Goal: Task Accomplishment & Management: Manage account settings

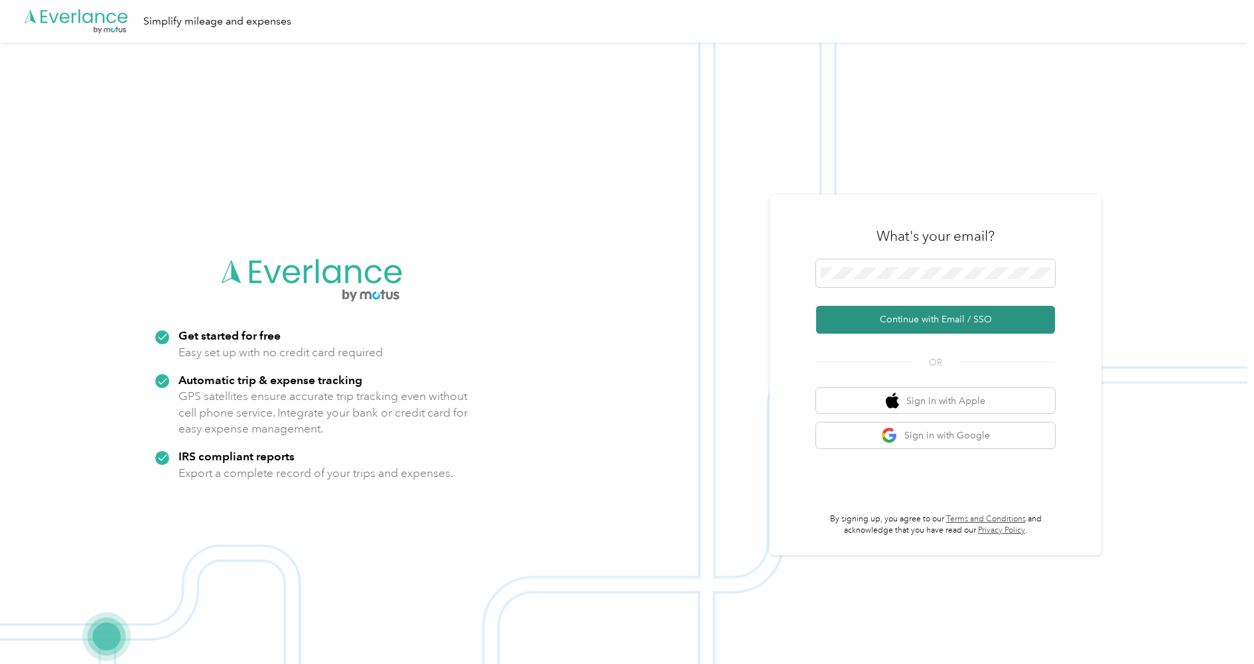
click at [893, 320] on button "Continue with Email / SSO" at bounding box center [935, 320] width 239 height 28
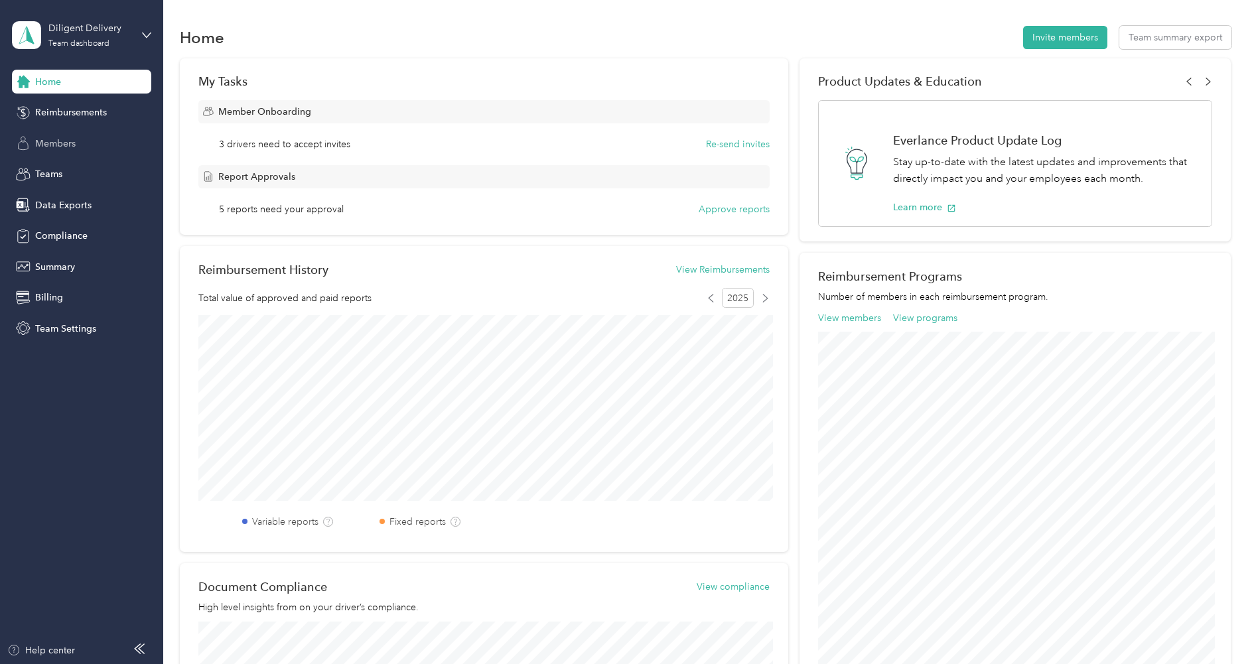
click at [58, 143] on span "Members" at bounding box center [55, 144] width 40 height 14
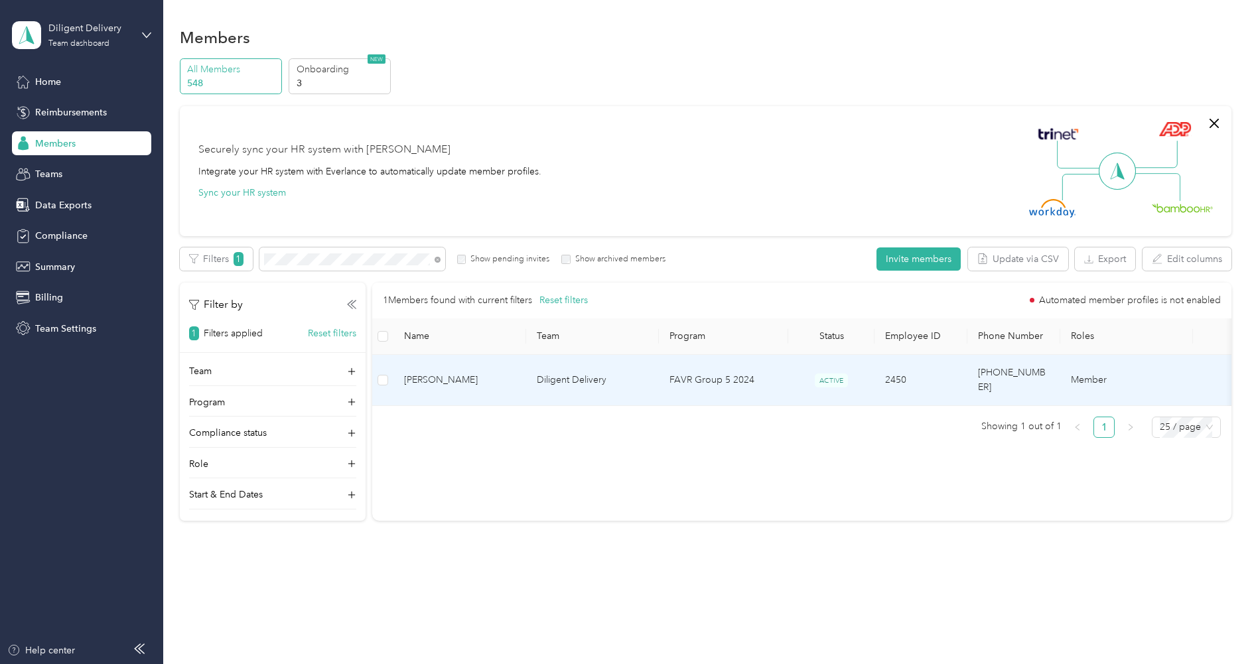
click at [583, 380] on td "Diligent Delivery" at bounding box center [592, 380] width 133 height 51
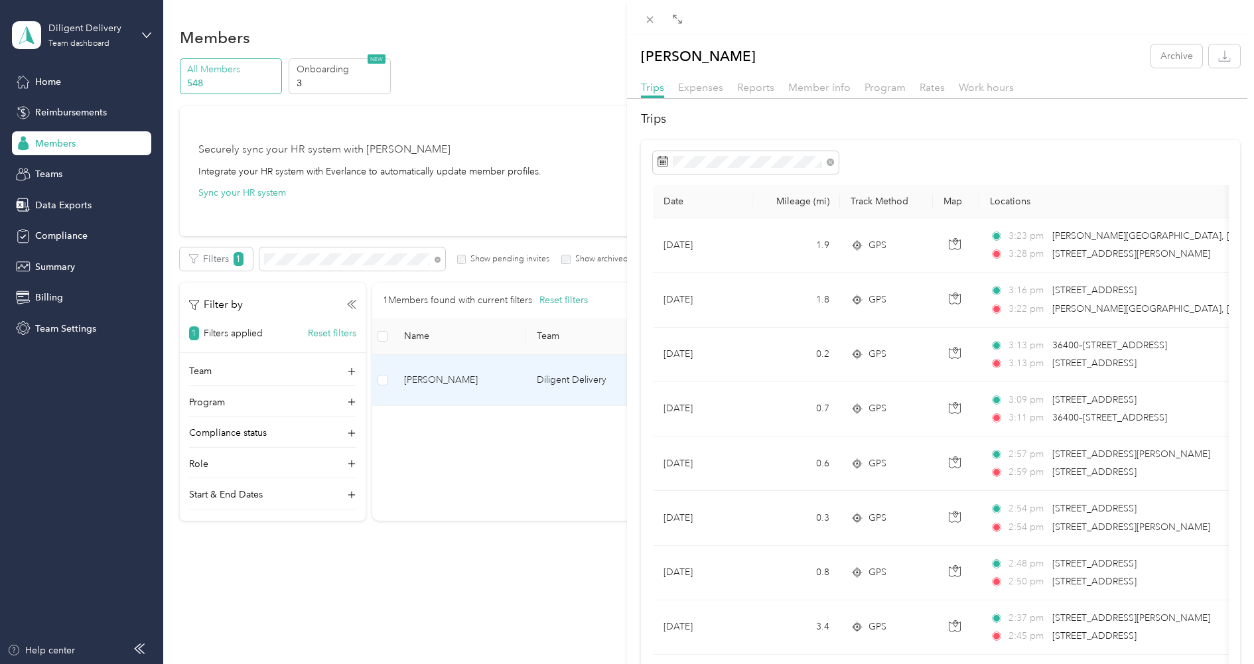
drag, startPoint x: 656, startPoint y: 16, endPoint x: 702, endPoint y: 40, distance: 52.2
click at [702, 40] on div "Hamza Ansari Archive Trips Expenses Reports Member info Program Rates Work hour…" at bounding box center [940, 349] width 627 height 699
click at [763, 89] on span "Reports" at bounding box center [755, 87] width 37 height 13
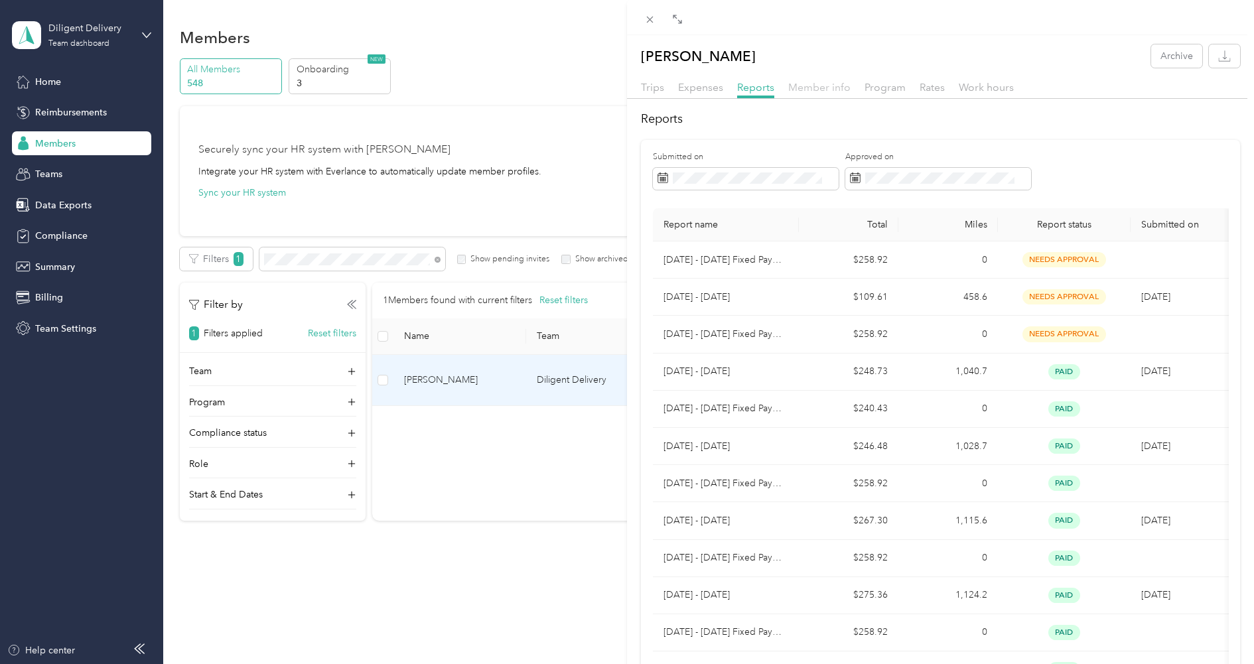
click at [810, 89] on span "Member info" at bounding box center [819, 87] width 62 height 13
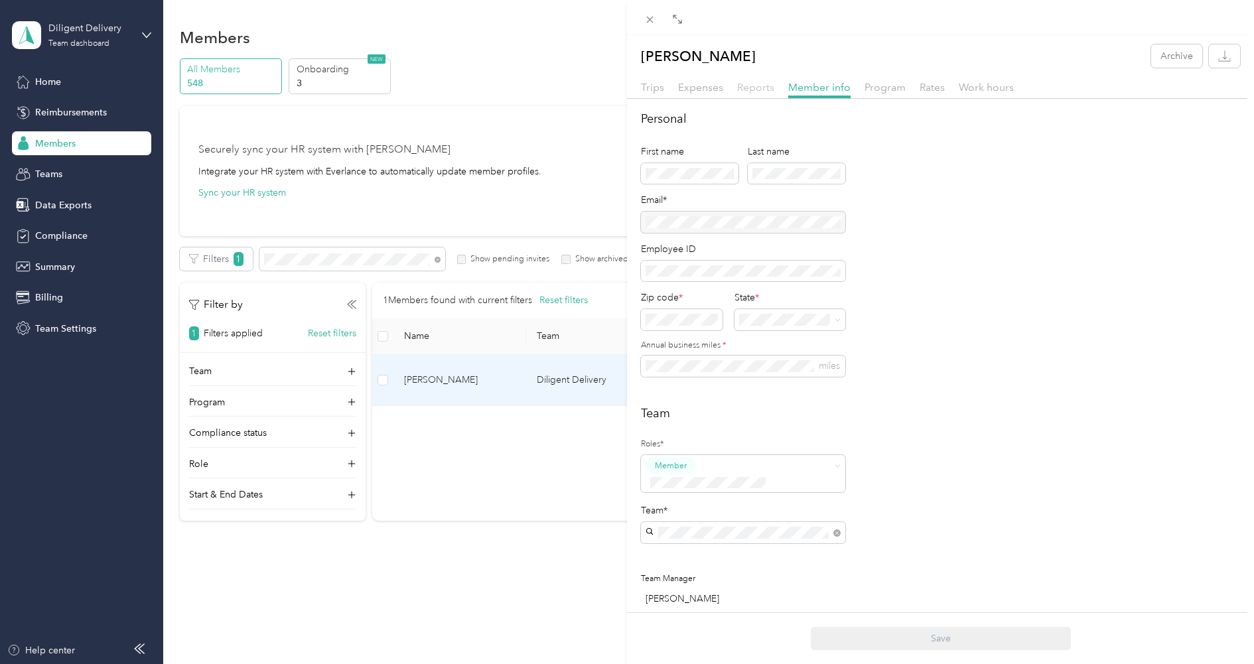
click at [749, 91] on span "Reports" at bounding box center [755, 87] width 37 height 13
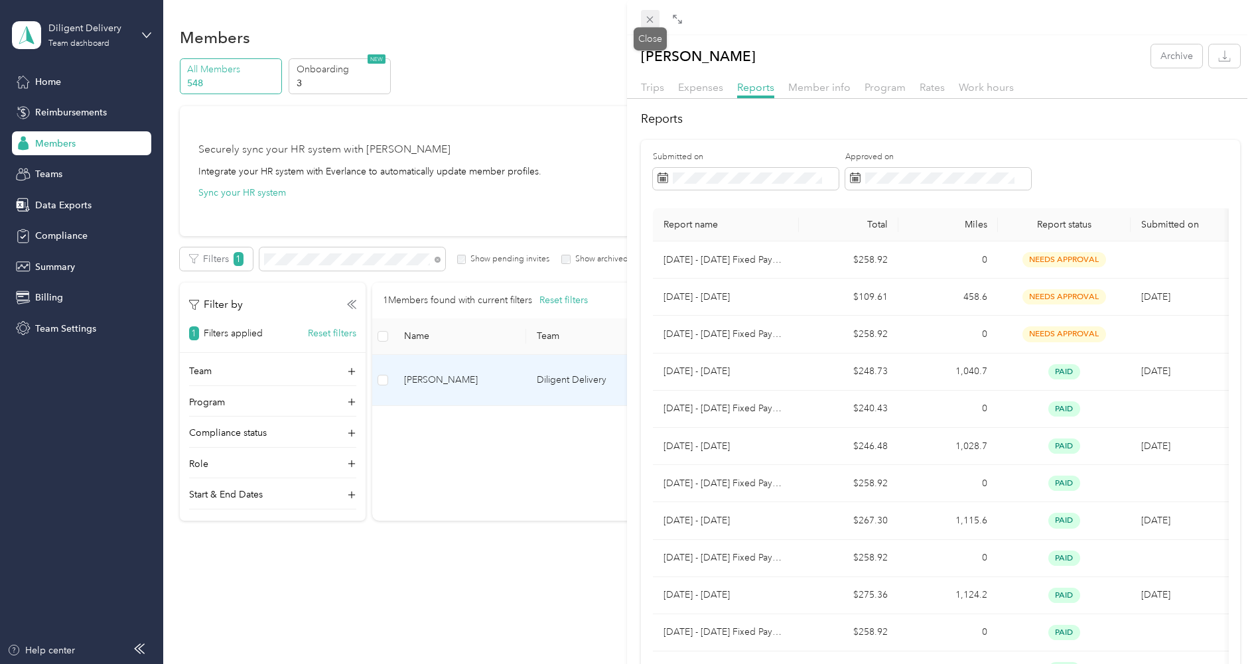
click at [654, 17] on icon at bounding box center [649, 19] width 11 height 11
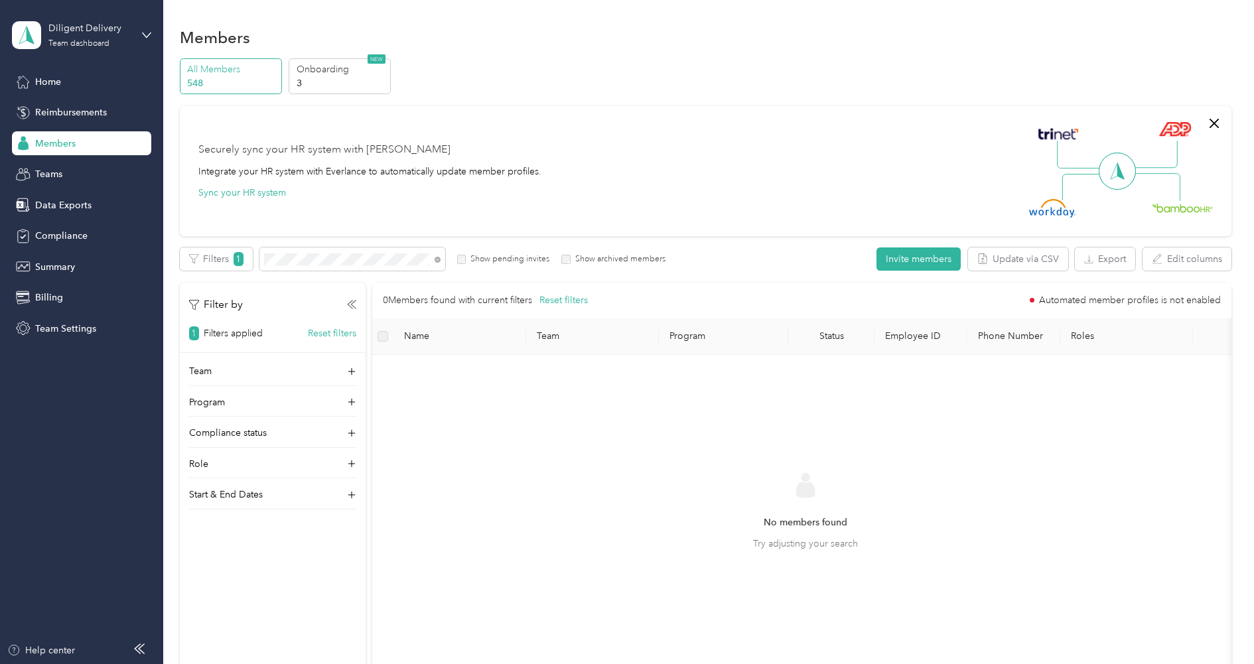
click at [616, 246] on div "All Members 548 Onboarding 3 NEW Securely sync your HR system with Everlance In…" at bounding box center [706, 381] width 1052 height 646
click at [608, 257] on label "Show archived members" at bounding box center [618, 259] width 95 height 12
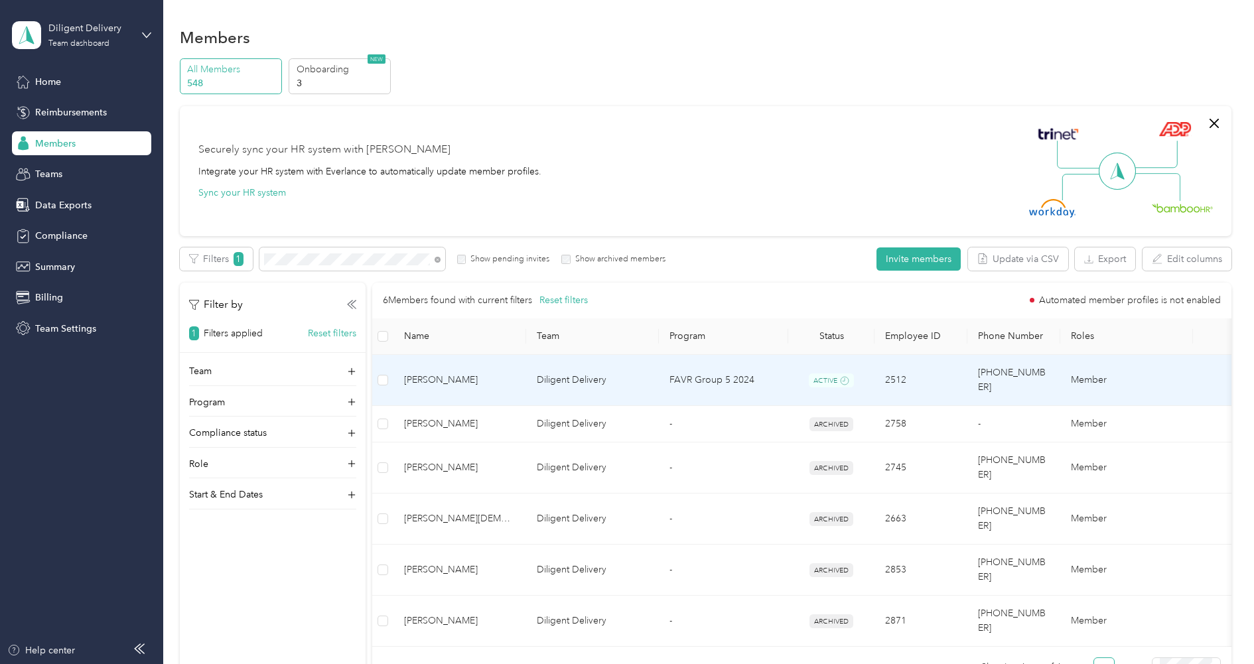
click at [480, 373] on span "Mohamad Ansari" at bounding box center [459, 380] width 111 height 15
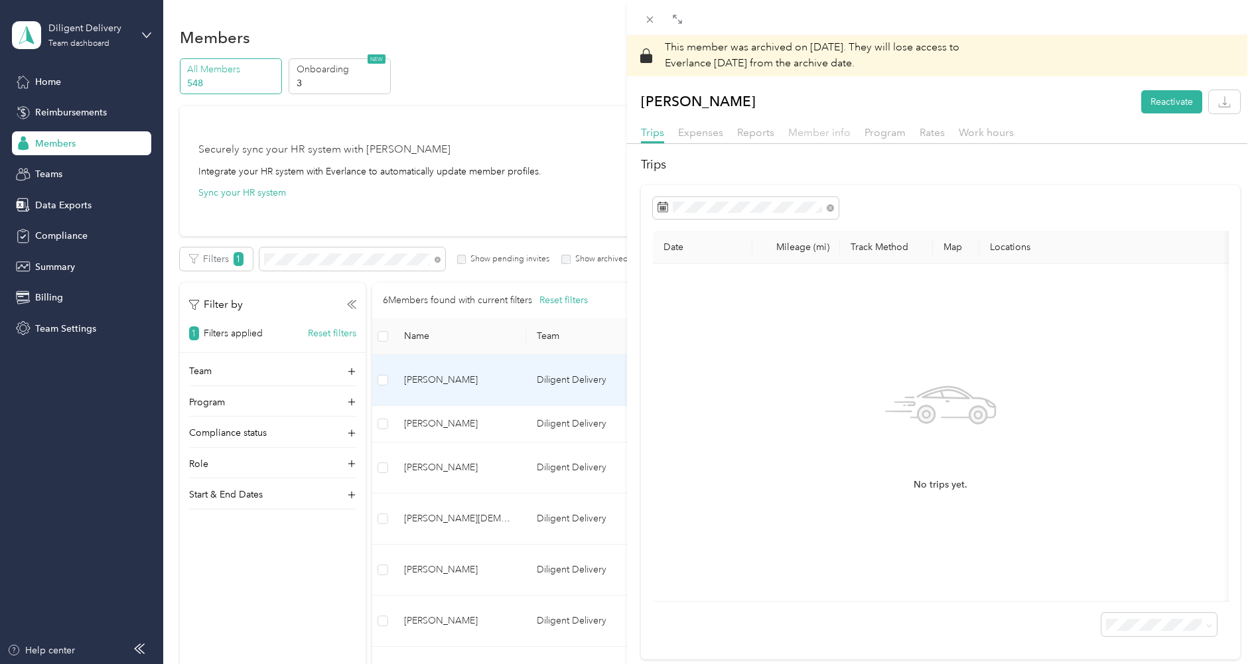
click at [822, 132] on span "Member info" at bounding box center [819, 132] width 62 height 13
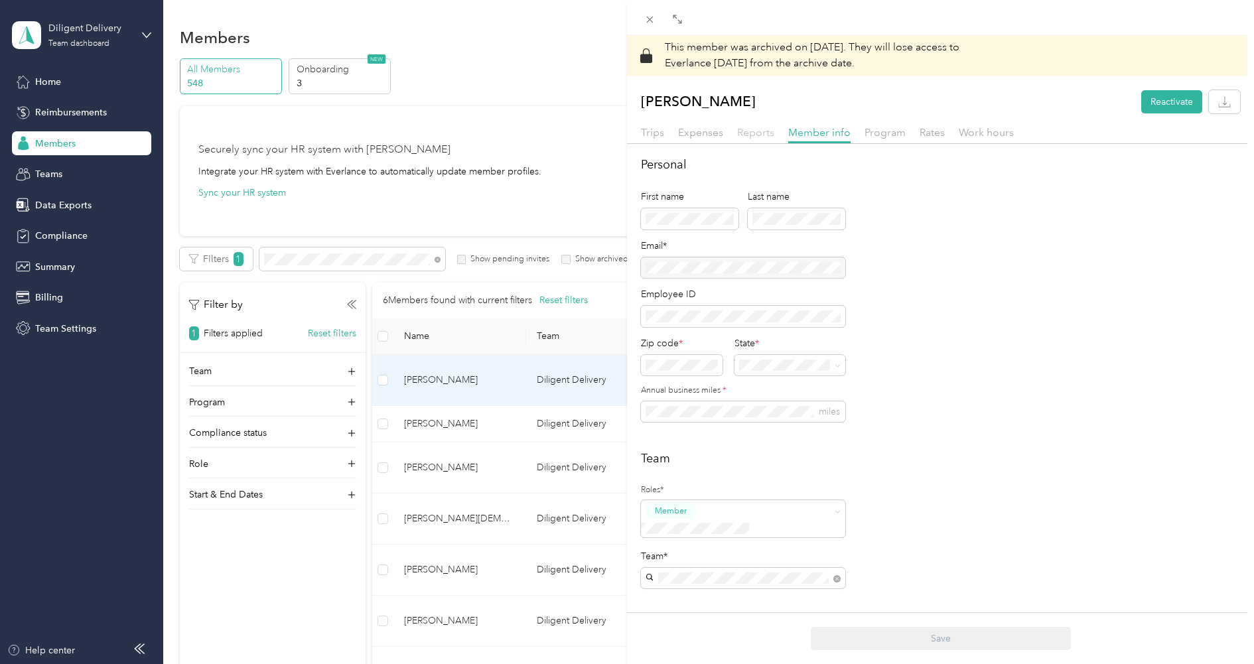
click at [737, 137] on span "Reports" at bounding box center [755, 132] width 37 height 13
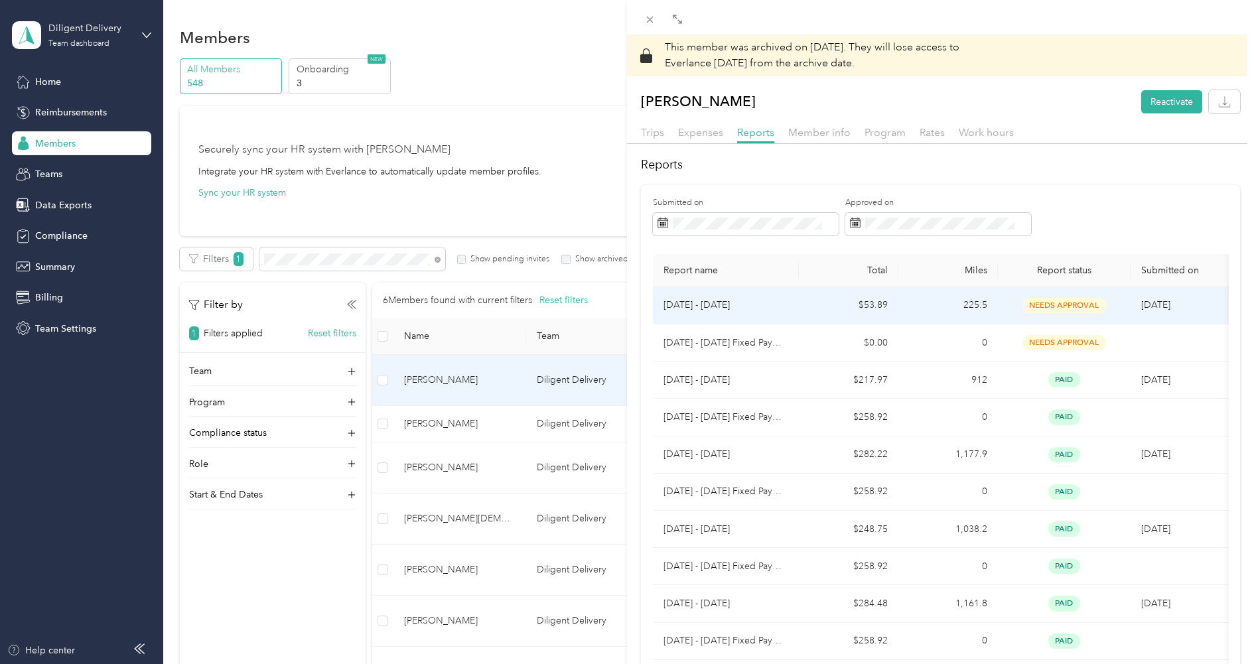
click at [778, 307] on p "Sep 14 - 27, 2025" at bounding box center [726, 305] width 125 height 15
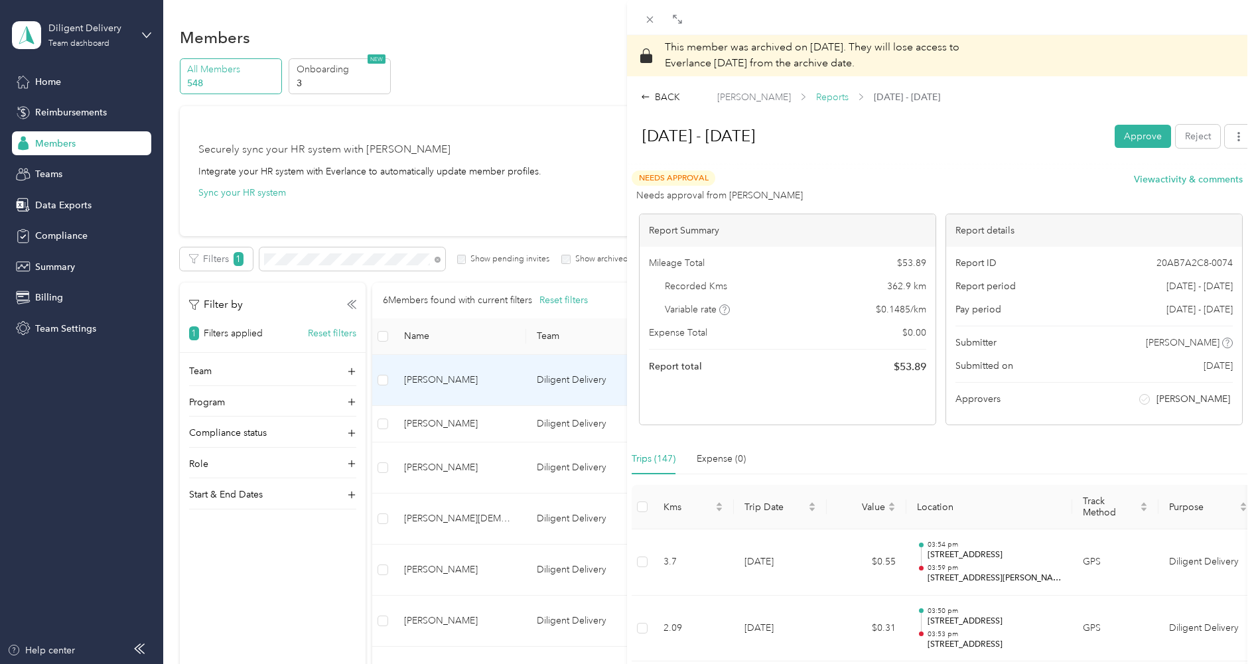
click at [831, 94] on span "Reports" at bounding box center [832, 97] width 33 height 14
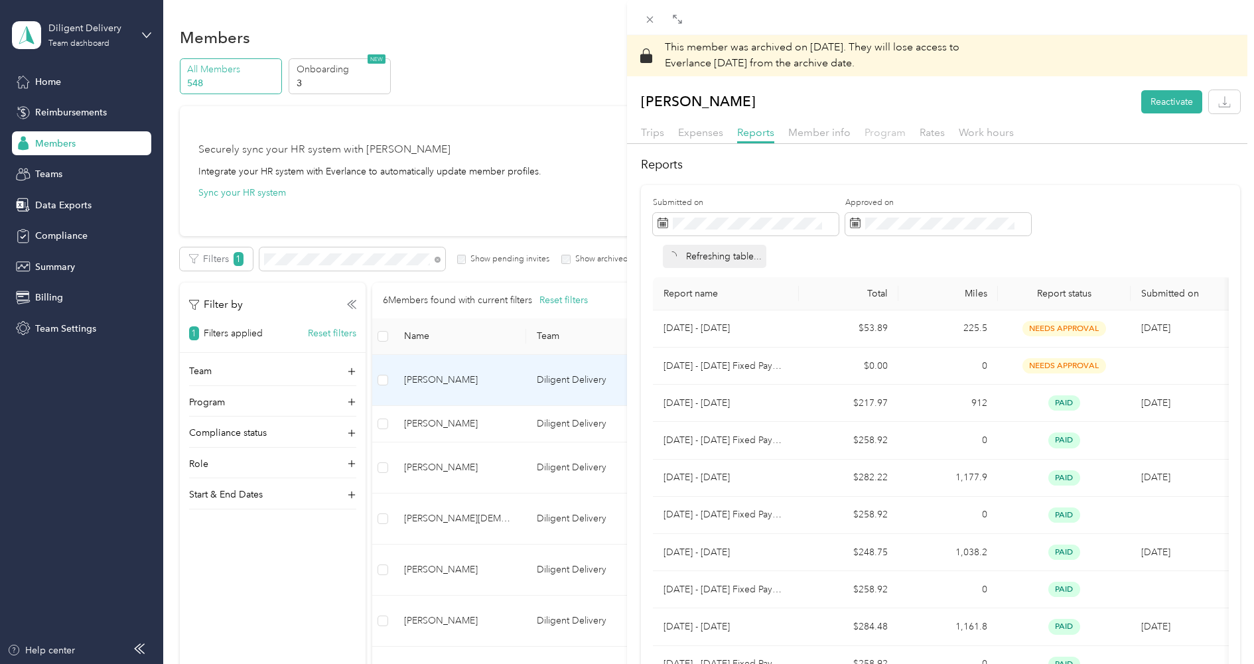
click at [882, 135] on span "Program" at bounding box center [885, 132] width 41 height 13
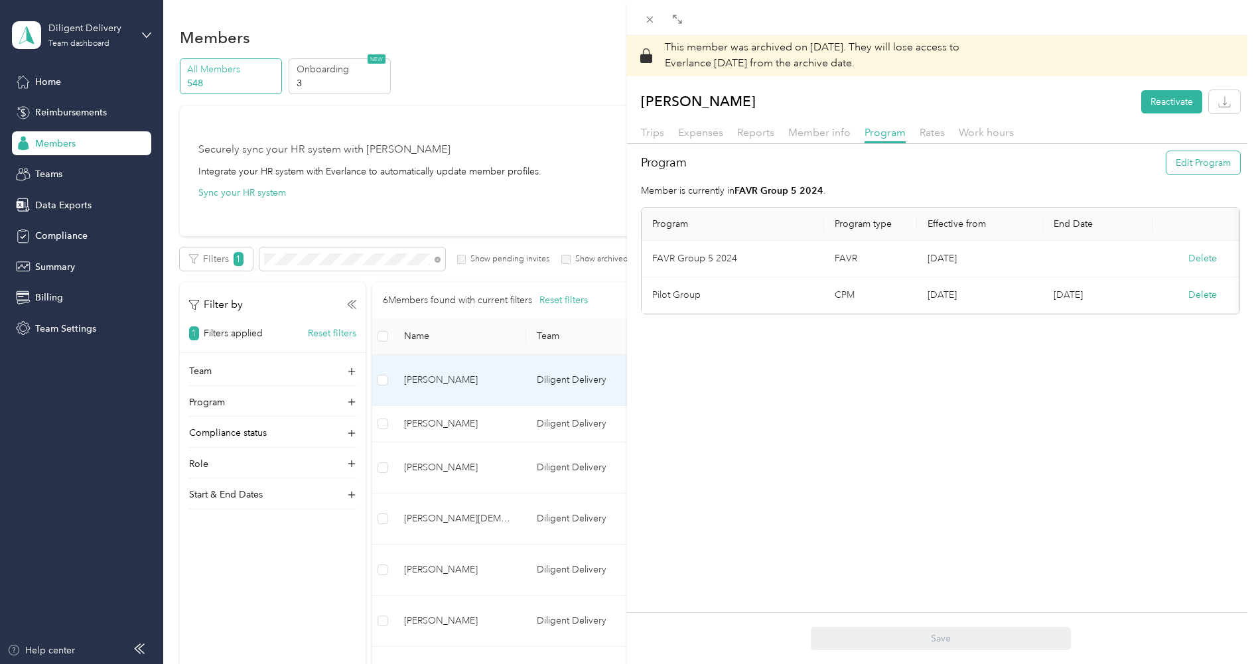
click at [1196, 166] on button "Edit Program" at bounding box center [1204, 162] width 74 height 23
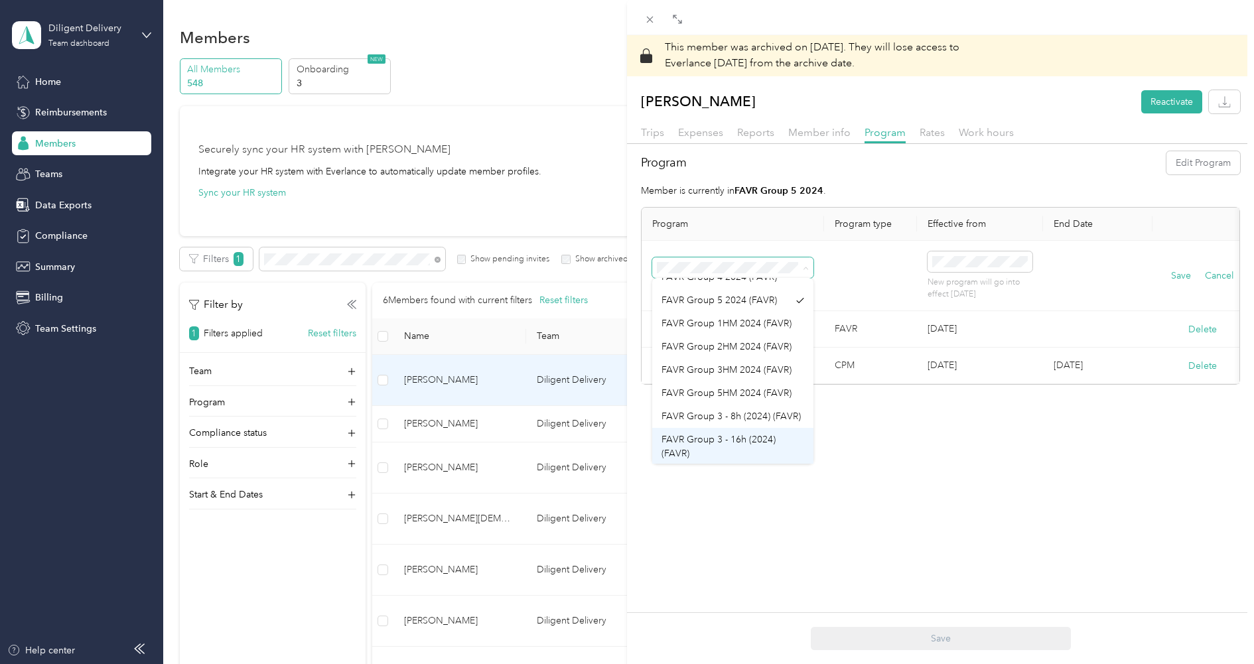
scroll to position [315, 0]
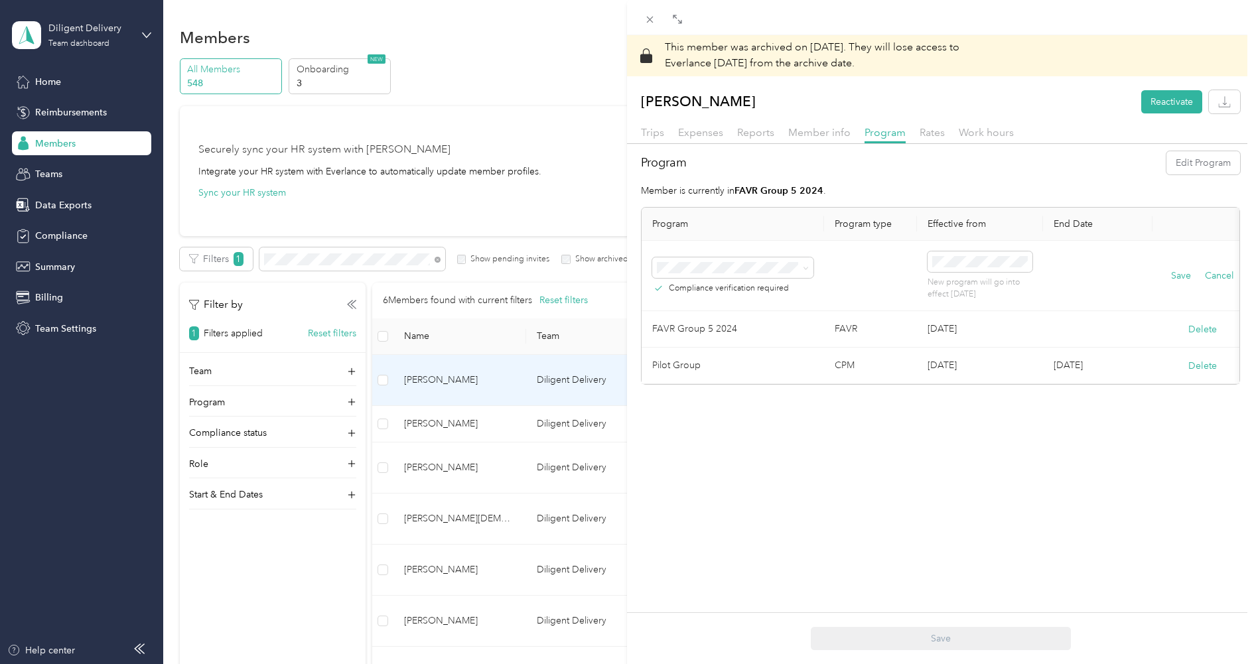
click at [705, 500] on span "No program" at bounding box center [688, 505] width 53 height 11
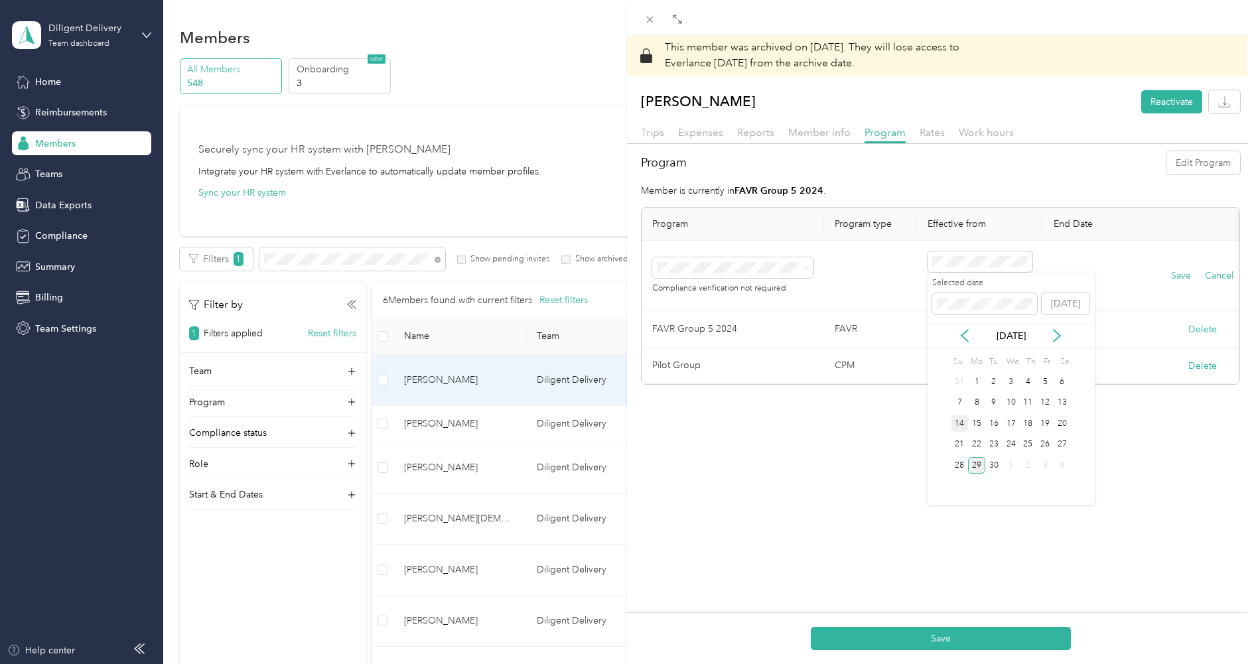
click at [963, 426] on div "14" at bounding box center [960, 423] width 17 height 17
click at [1176, 270] on button "Save" at bounding box center [1181, 276] width 20 height 15
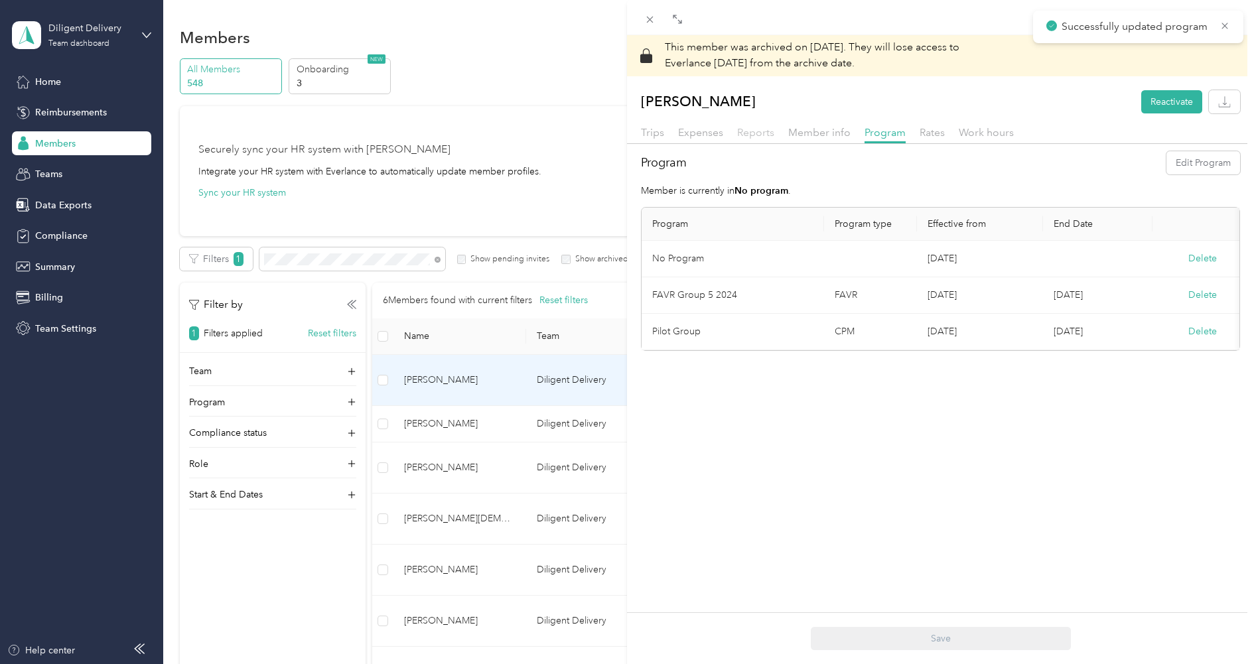
click at [754, 137] on span "Reports" at bounding box center [755, 132] width 37 height 13
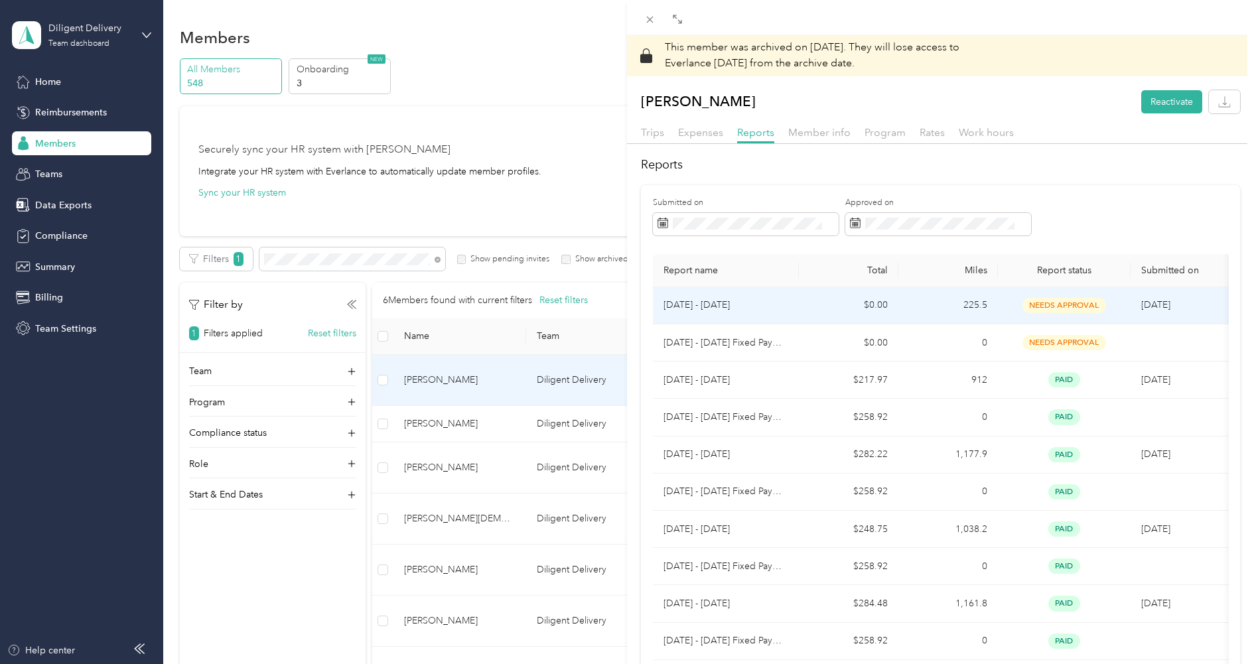
click at [786, 303] on p "Sep 14 - 27, 2025" at bounding box center [726, 305] width 125 height 15
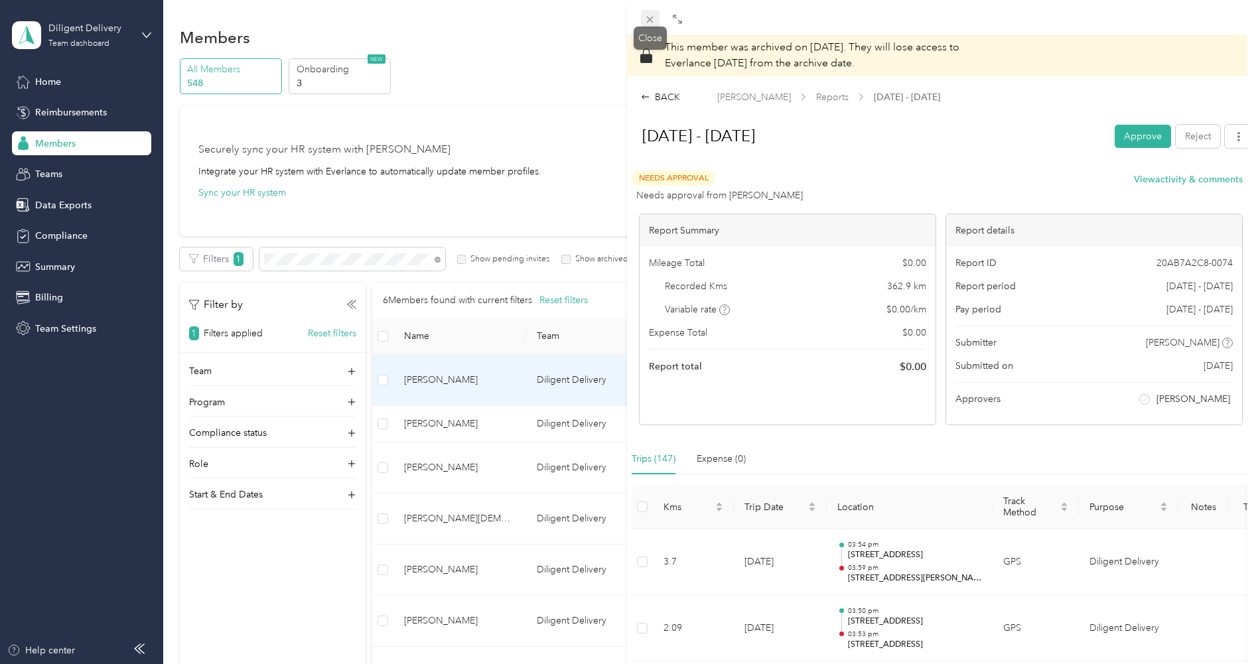
click at [647, 13] on span at bounding box center [650, 19] width 19 height 19
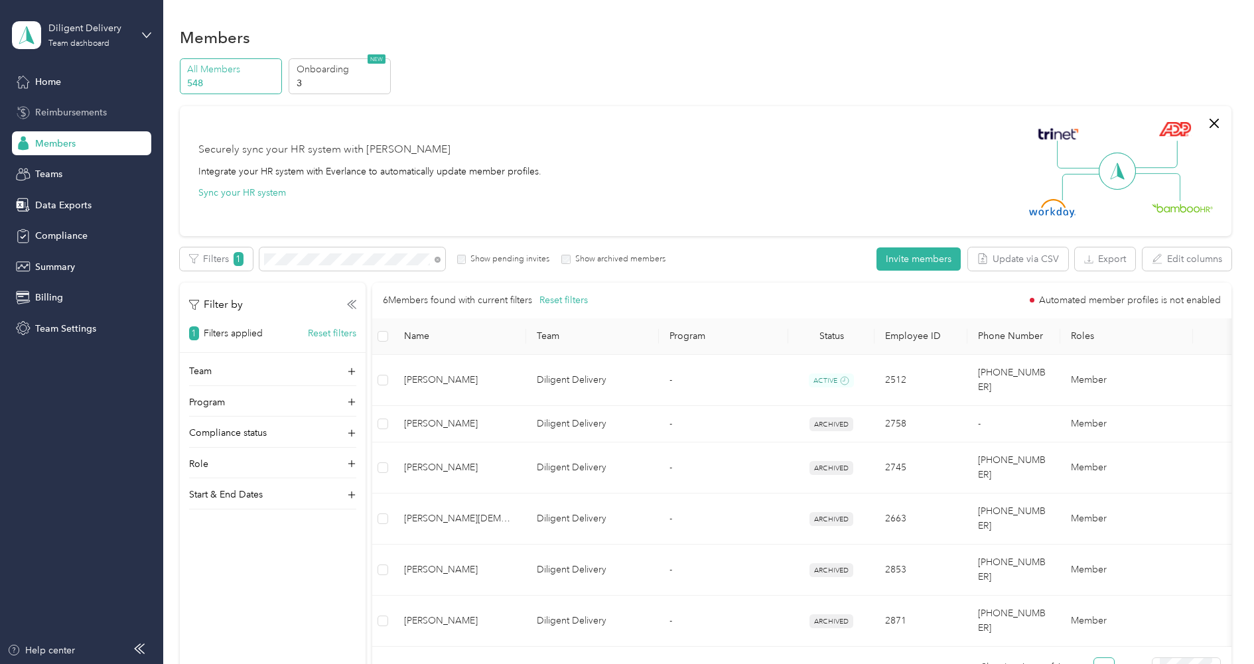
click at [59, 115] on span "Reimbursements" at bounding box center [71, 113] width 72 height 14
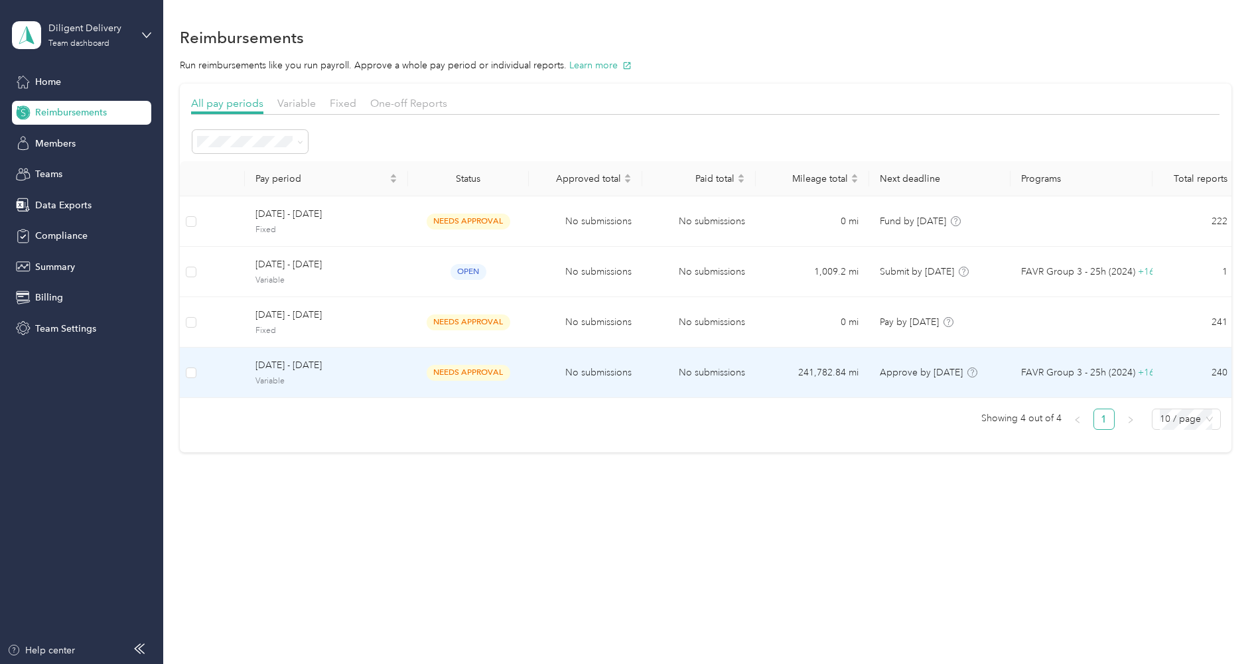
click at [263, 371] on span "[DATE] - [DATE]" at bounding box center [326, 365] width 142 height 15
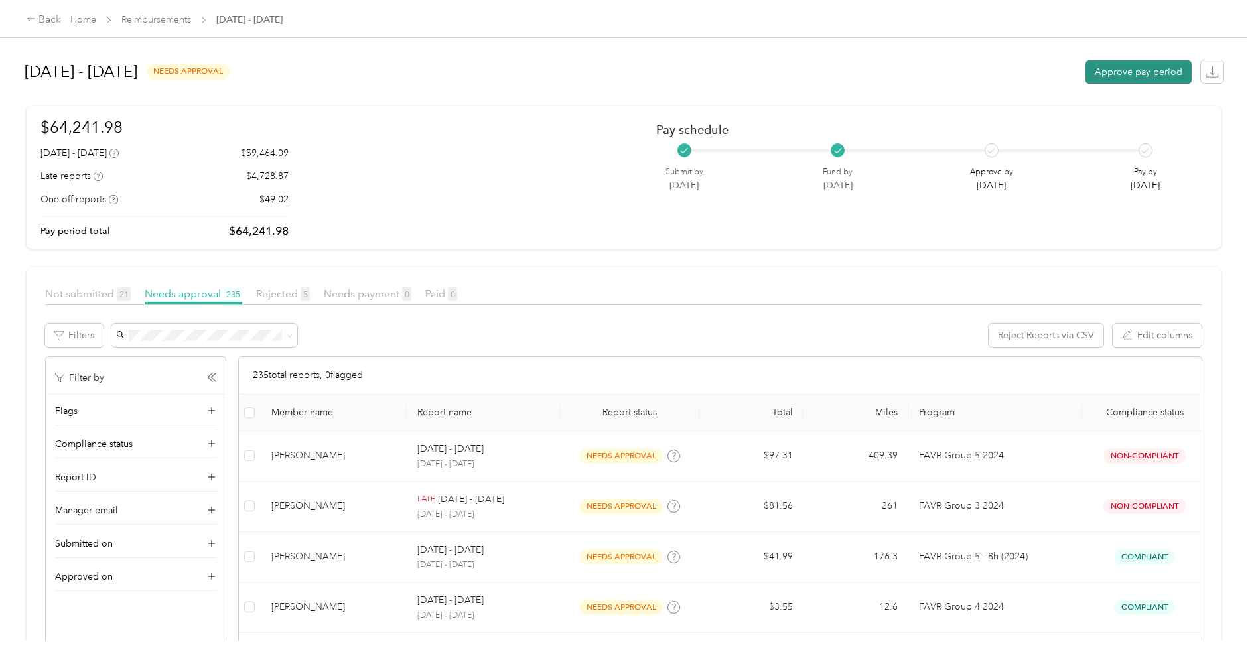
click at [1116, 65] on button "Approve pay period" at bounding box center [1139, 71] width 106 height 23
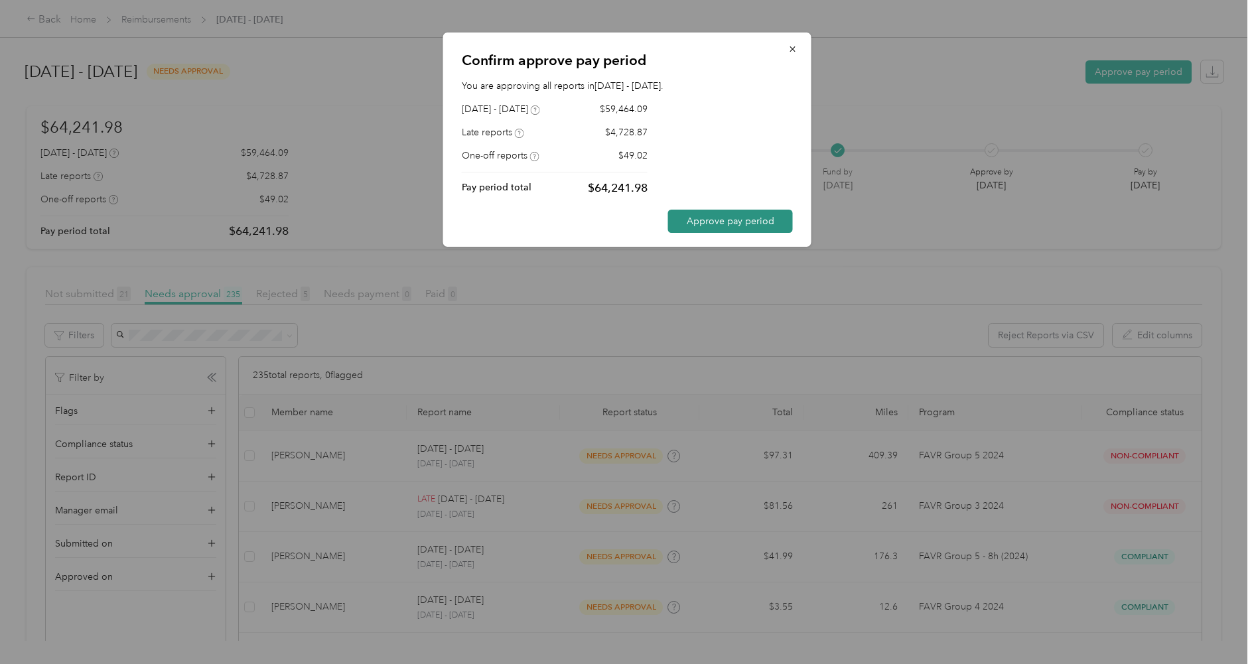
click at [719, 229] on button "Approve pay period" at bounding box center [730, 221] width 125 height 23
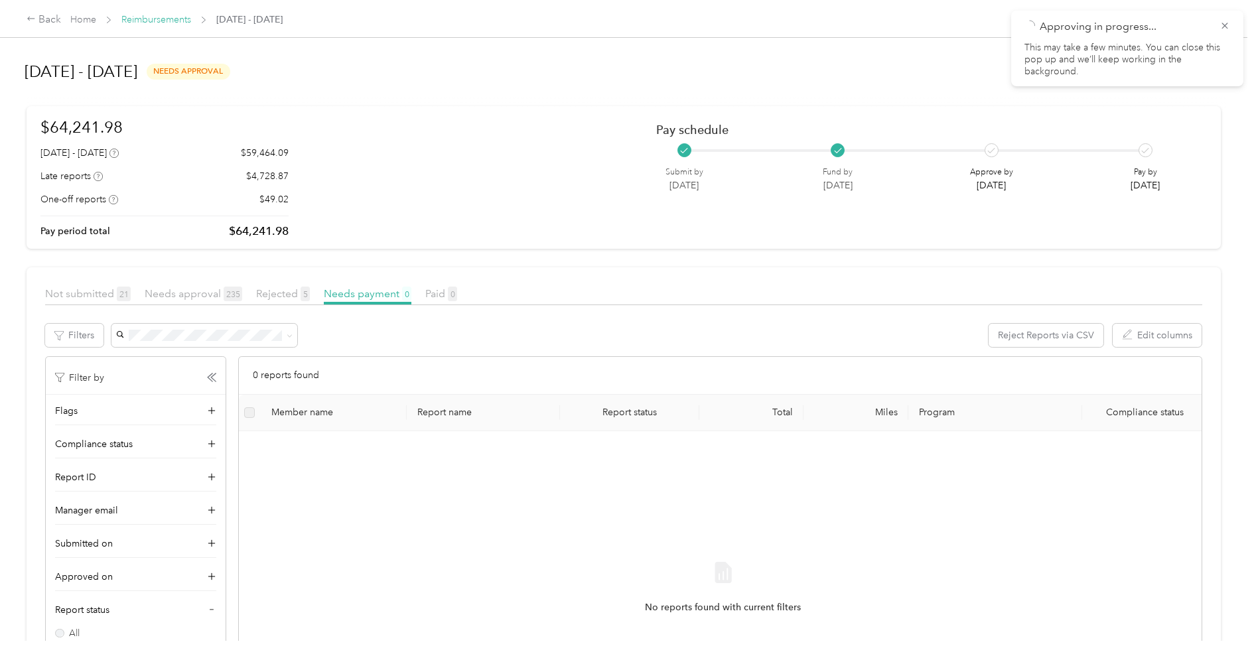
click at [189, 19] on link "Reimbursements" at bounding box center [156, 19] width 70 height 11
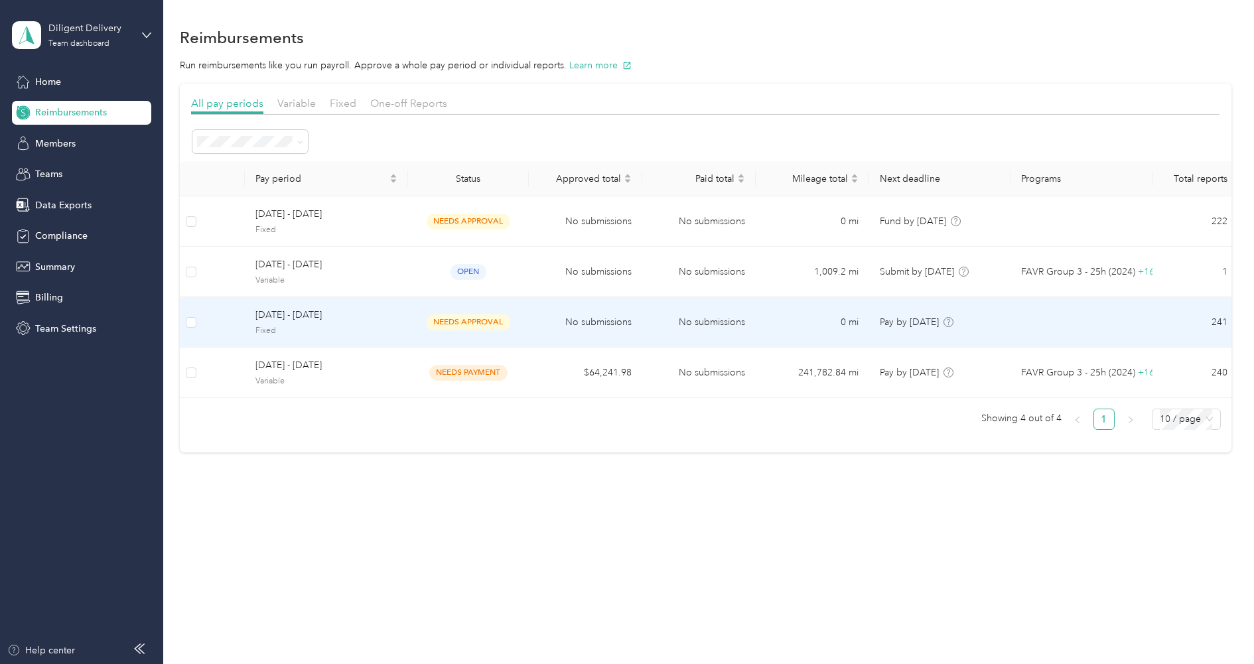
click at [305, 328] on span "Fixed" at bounding box center [326, 331] width 142 height 12
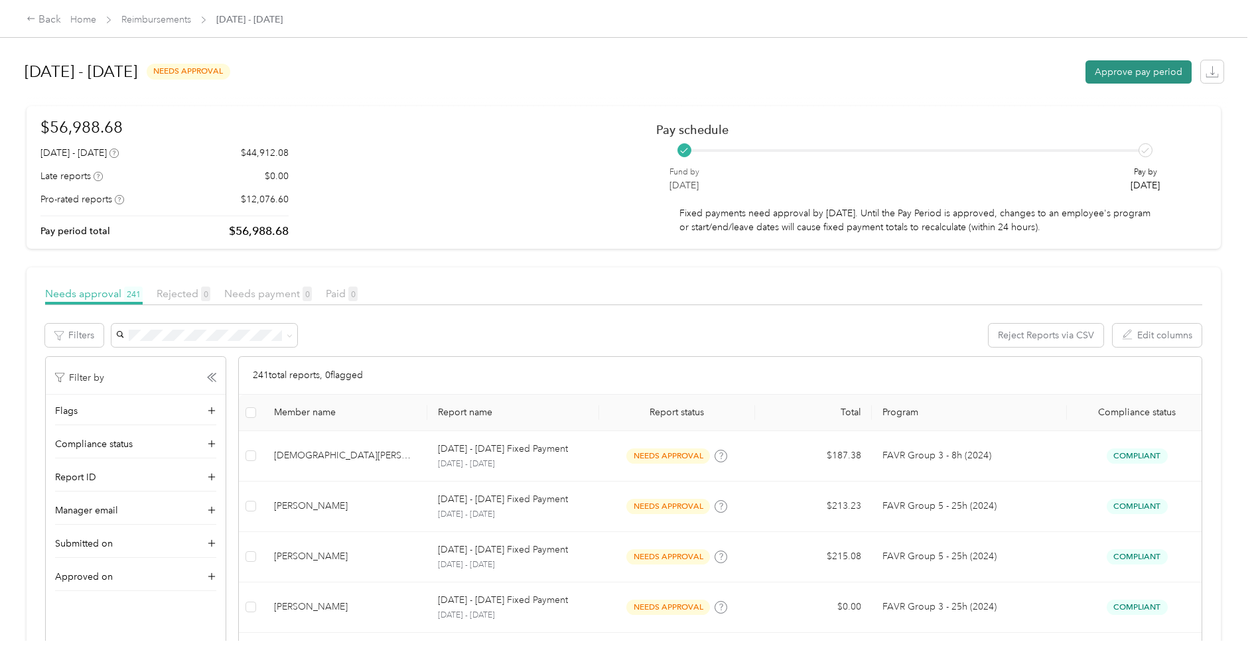
click at [1127, 71] on button "Approve pay period" at bounding box center [1139, 71] width 106 height 23
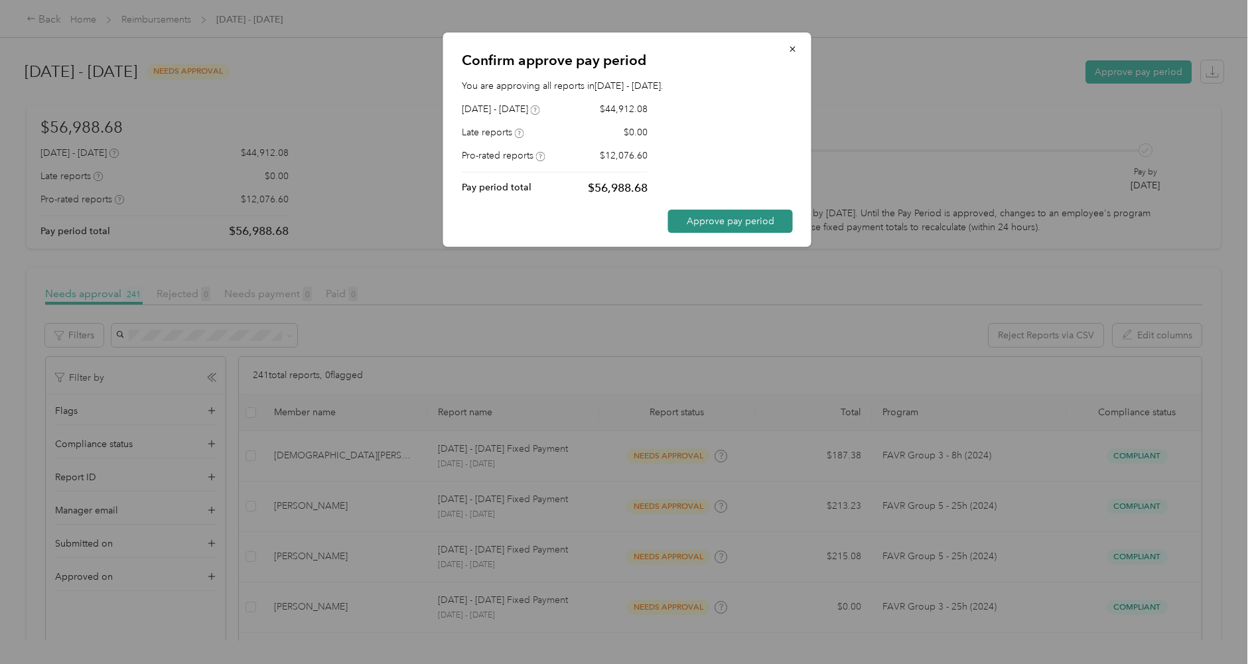
click at [739, 228] on button "Approve pay period" at bounding box center [730, 221] width 125 height 23
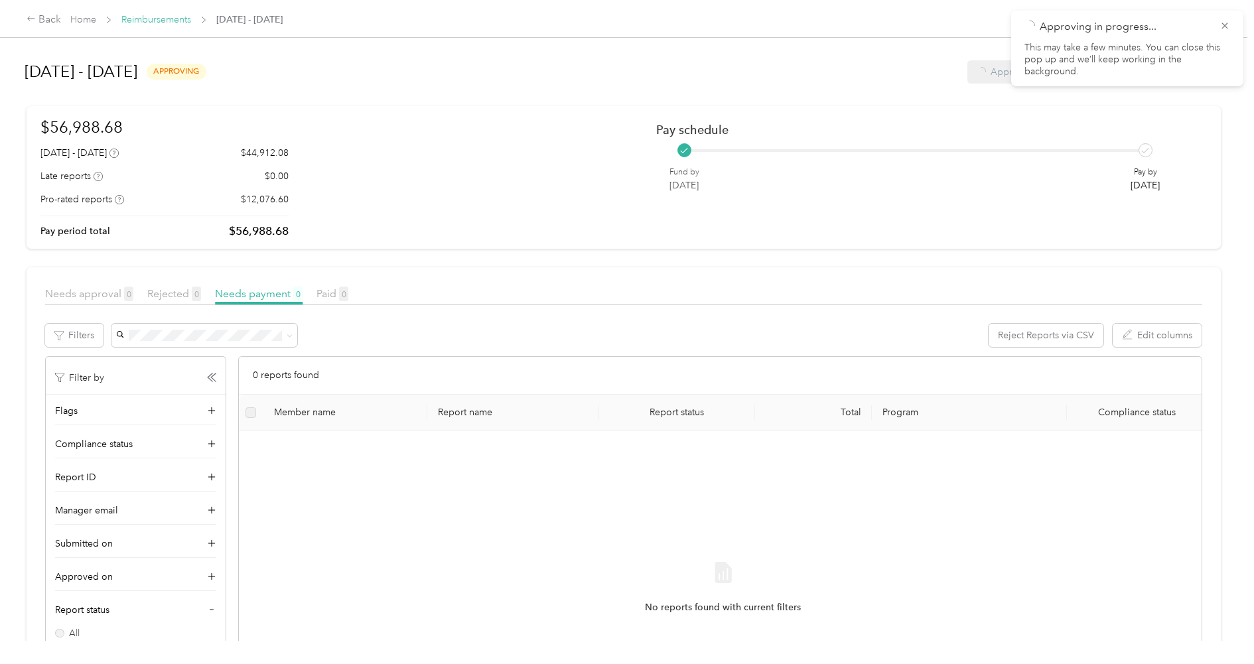
click at [164, 16] on link "Reimbursements" at bounding box center [156, 19] width 70 height 11
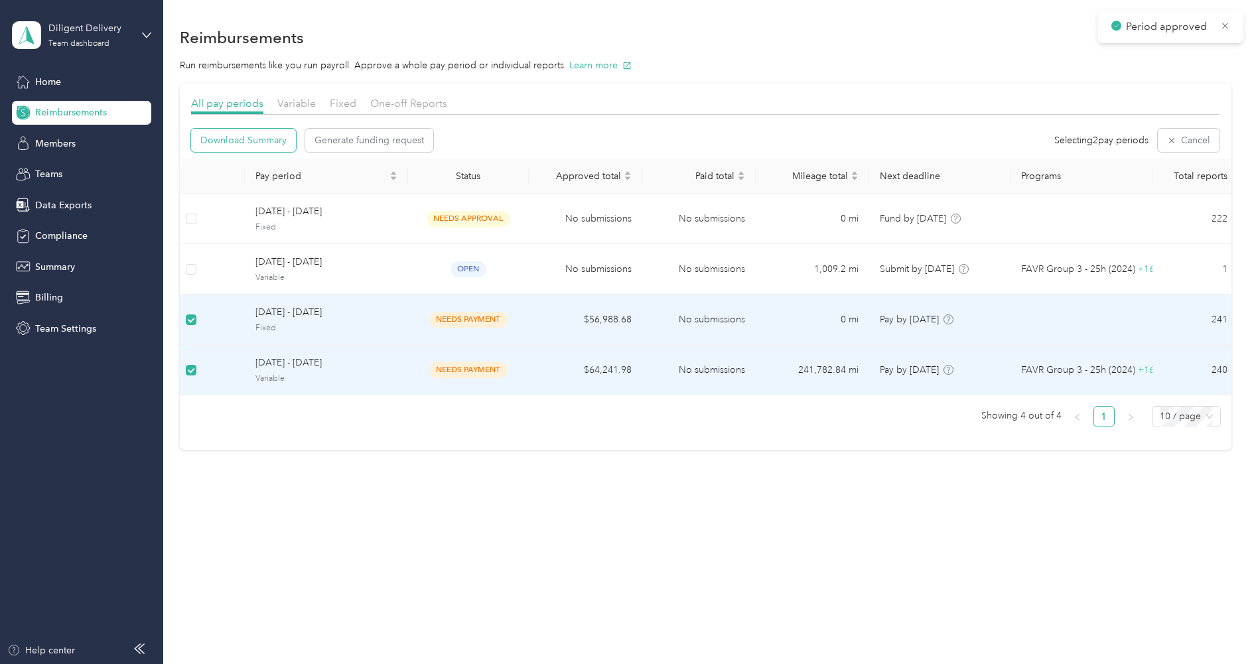
click at [227, 143] on span "Download Summary" at bounding box center [243, 140] width 86 height 14
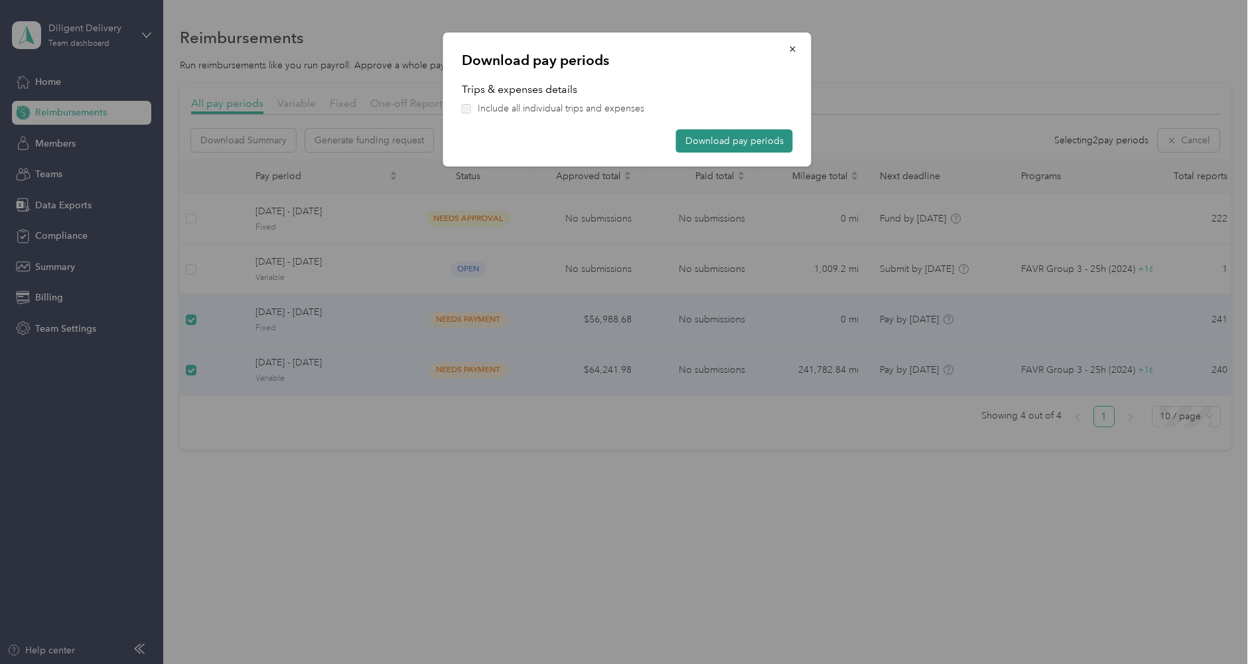
click at [687, 143] on button "Download pay periods" at bounding box center [734, 140] width 117 height 23
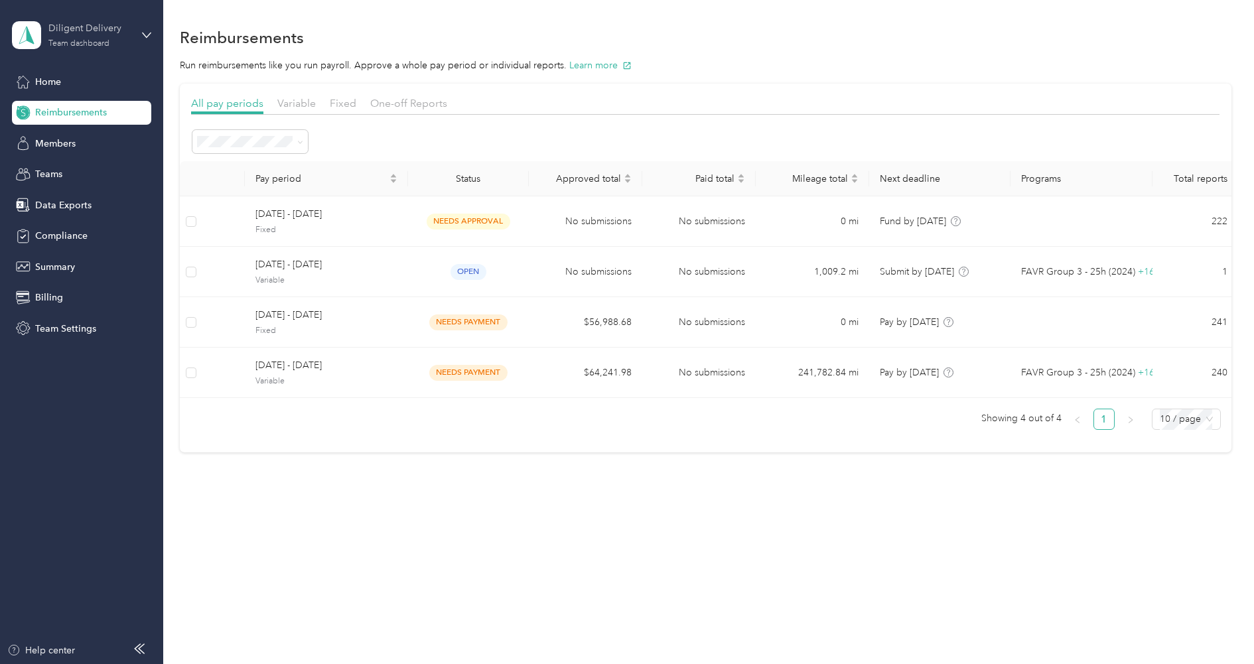
click at [88, 43] on div "Team dashboard" at bounding box center [78, 44] width 61 height 8
click at [72, 159] on div "Log out" at bounding box center [151, 169] width 261 height 23
